Goal: Information Seeking & Learning: Learn about a topic

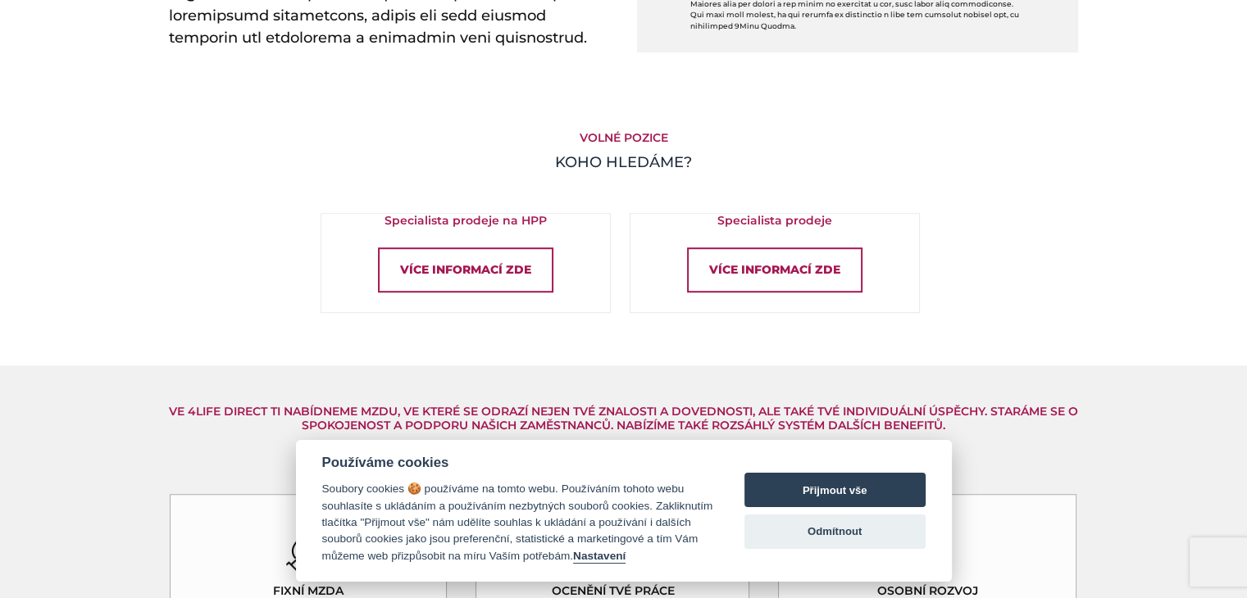
scroll to position [984, 0]
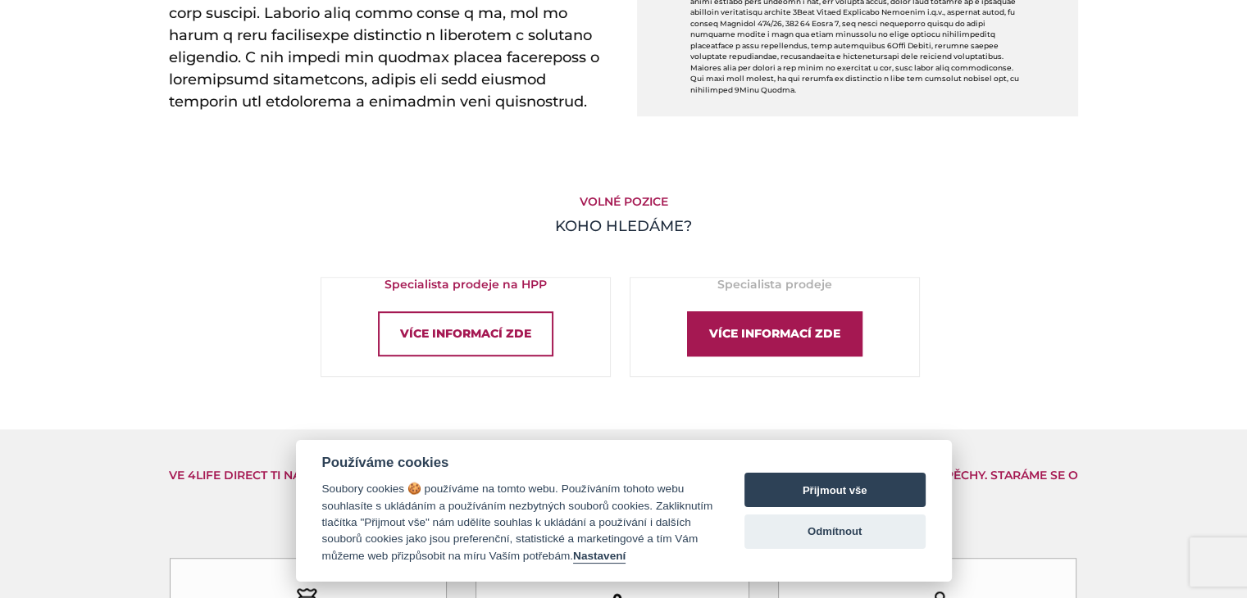
click at [761, 327] on div "Více informací zde" at bounding box center [774, 333] width 175 height 45
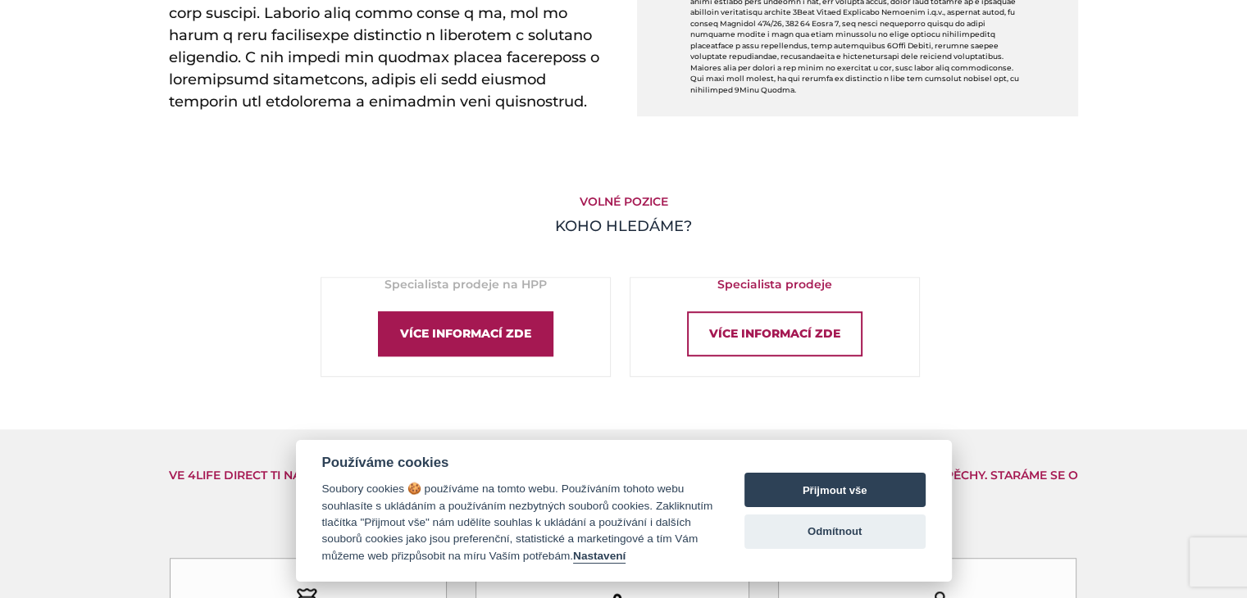
click at [482, 318] on div "Více informací zde" at bounding box center [465, 333] width 175 height 45
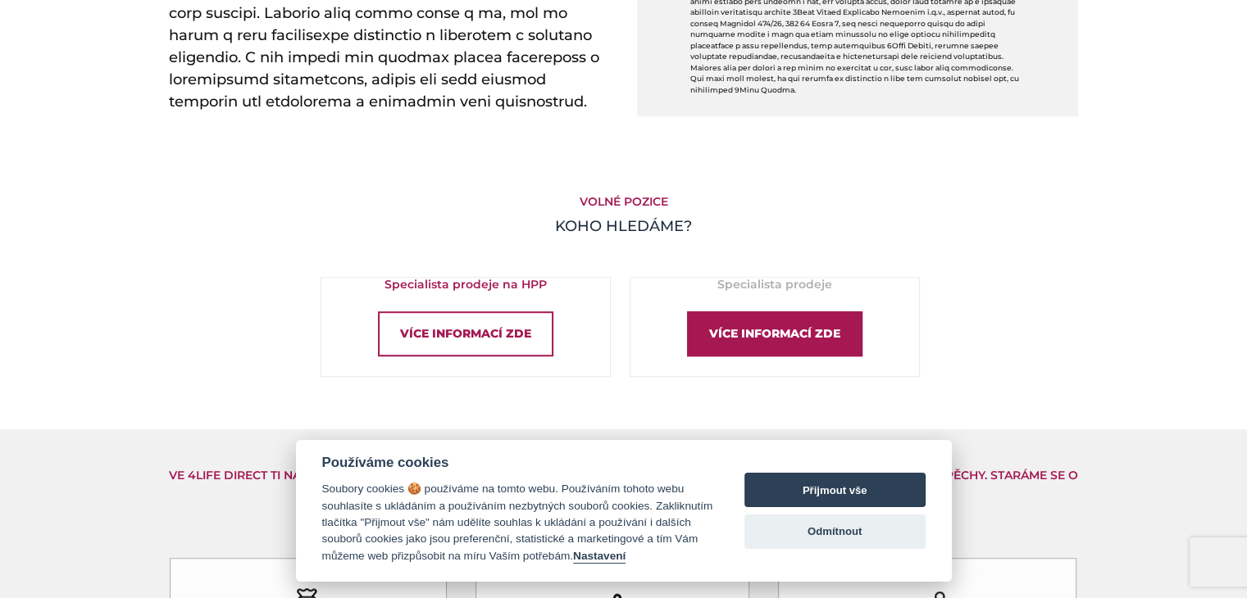
click at [763, 336] on div "Více informací zde" at bounding box center [774, 333] width 175 height 45
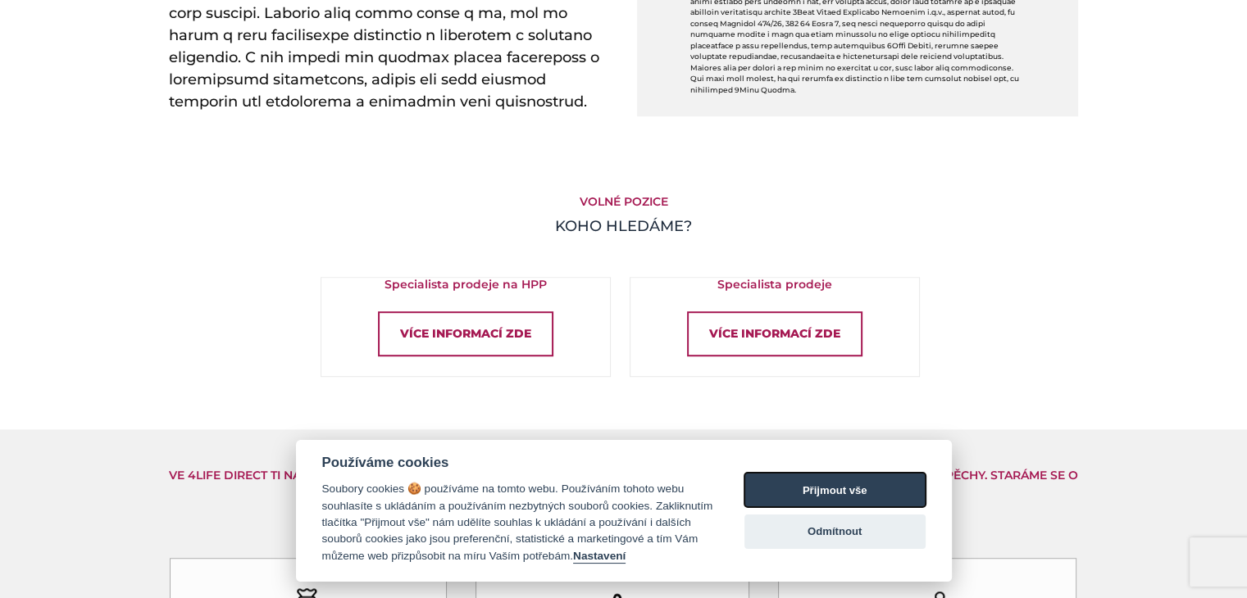
click at [818, 481] on button "Přijmout vše" at bounding box center [834, 490] width 181 height 34
checkbox input "true"
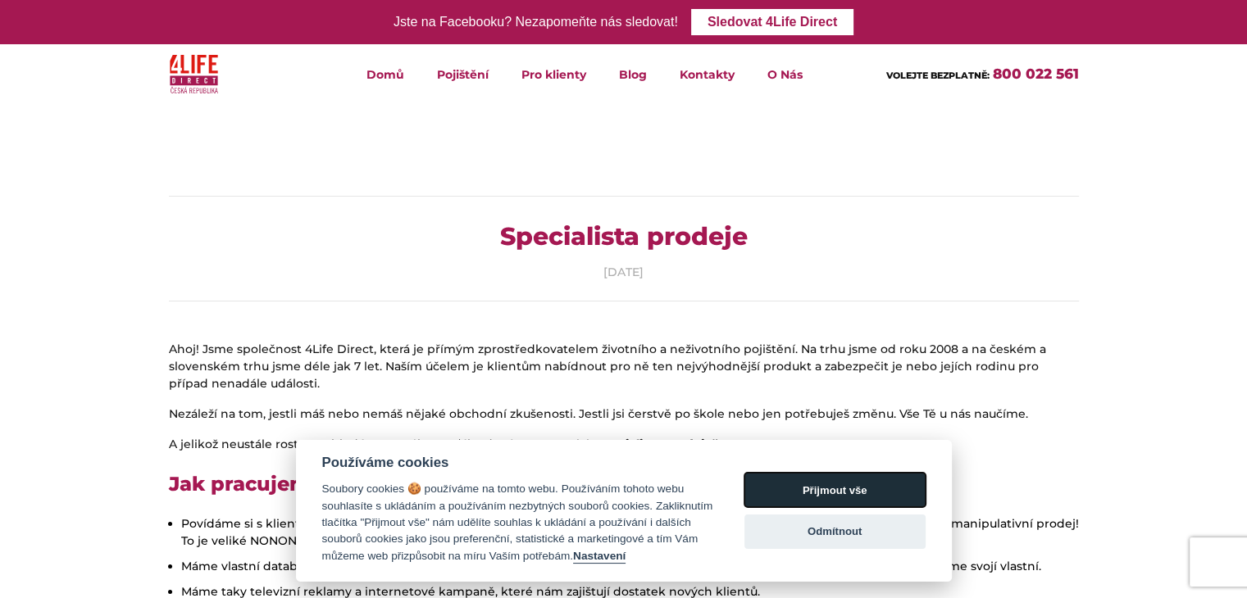
click at [839, 486] on button "Přijmout vše" at bounding box center [834, 490] width 181 height 34
checkbox input "true"
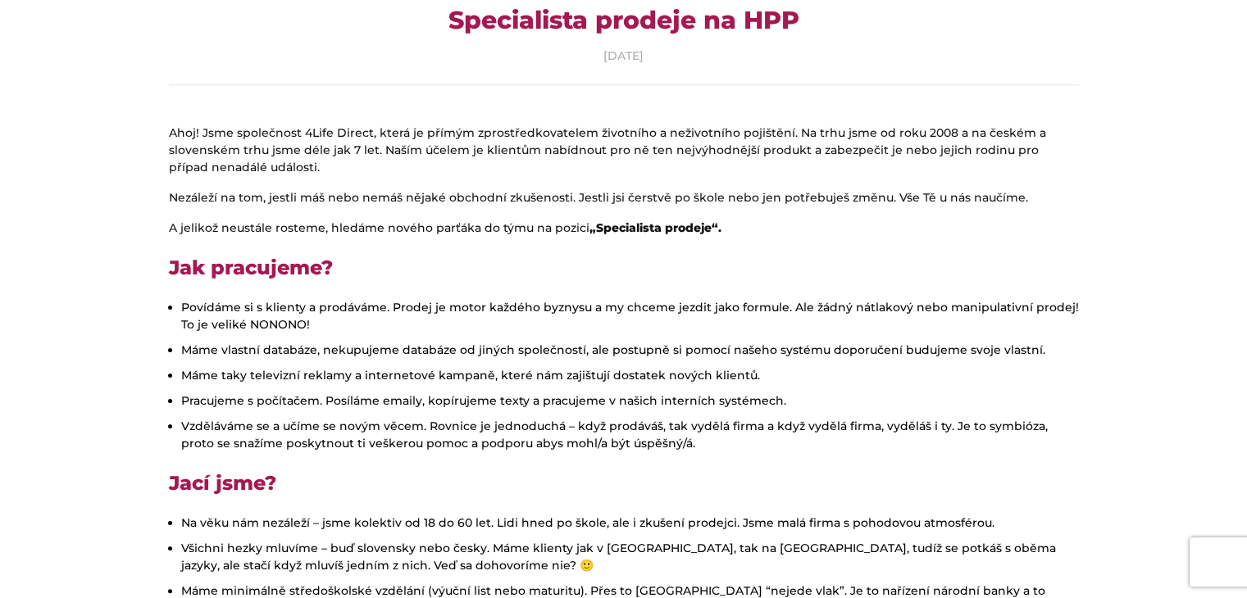
scroll to position [246, 0]
